Goal: Check status: Check status

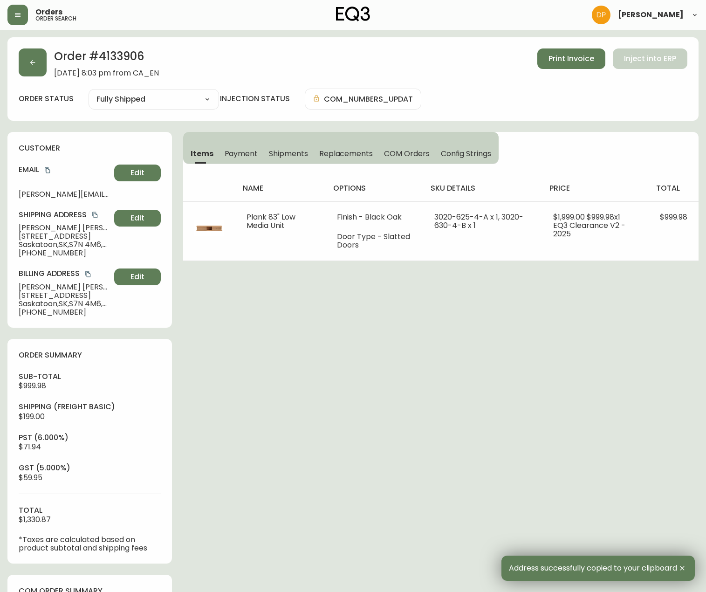
select select "FULLY_SHIPPED"
click at [31, 54] on button "button" at bounding box center [33, 62] width 28 height 28
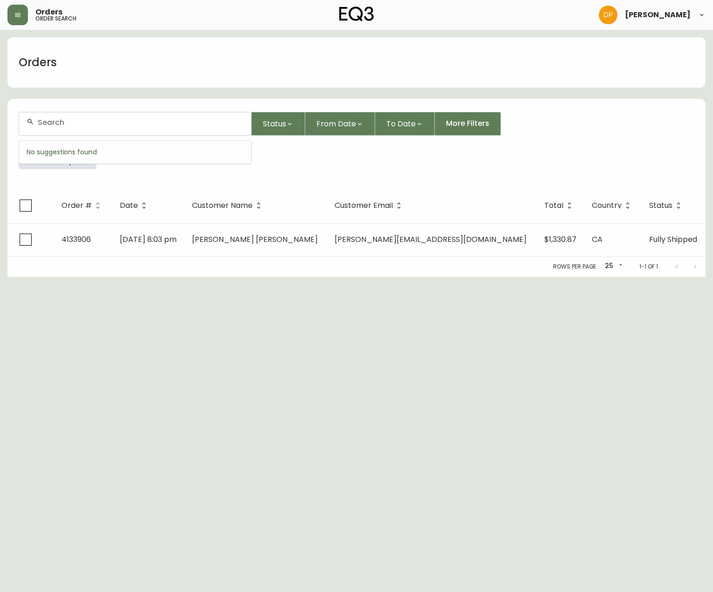
click at [147, 119] on input "text" at bounding box center [141, 122] width 206 height 9
click at [84, 153] on icon "button" at bounding box center [83, 155] width 7 height 7
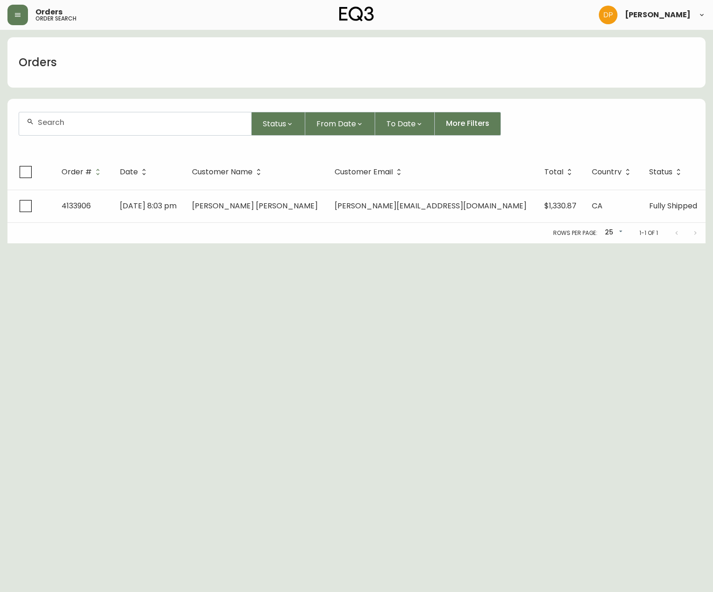
click at [73, 130] on div at bounding box center [135, 123] width 232 height 23
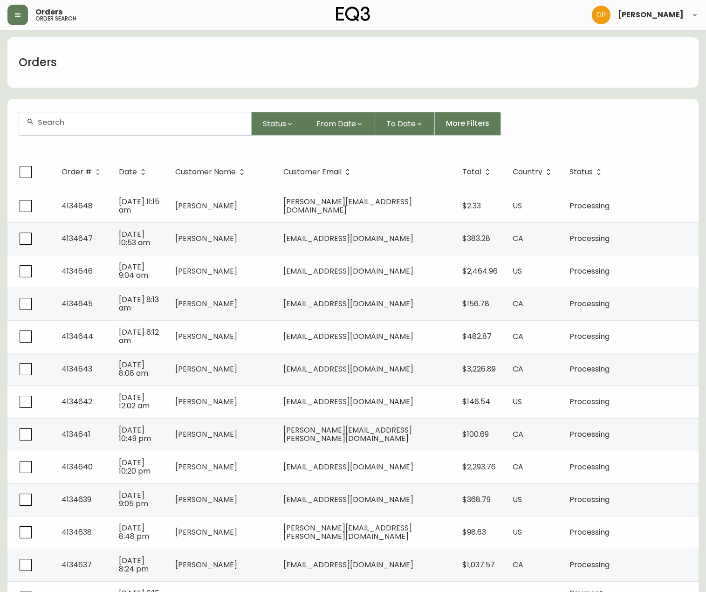
paste input "[EMAIL_ADDRESS][DOMAIN_NAME]"
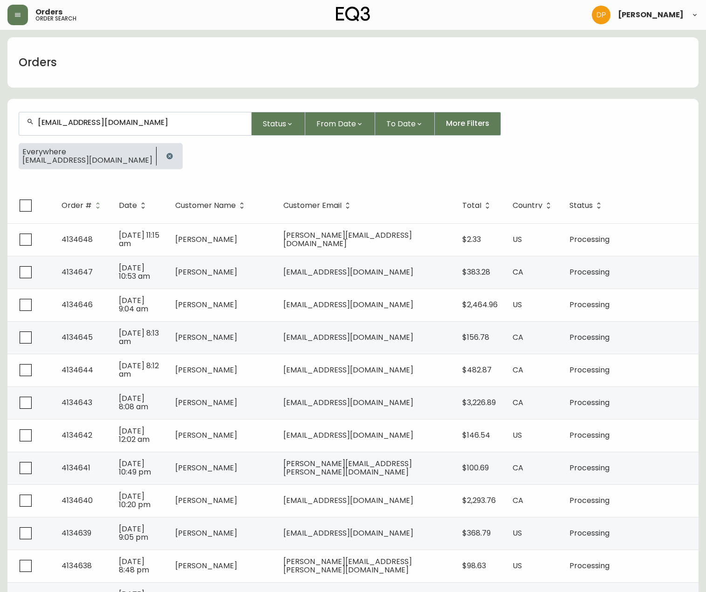
type input "[EMAIL_ADDRESS][DOMAIN_NAME]"
